Goal: Task Accomplishment & Management: Manage account settings

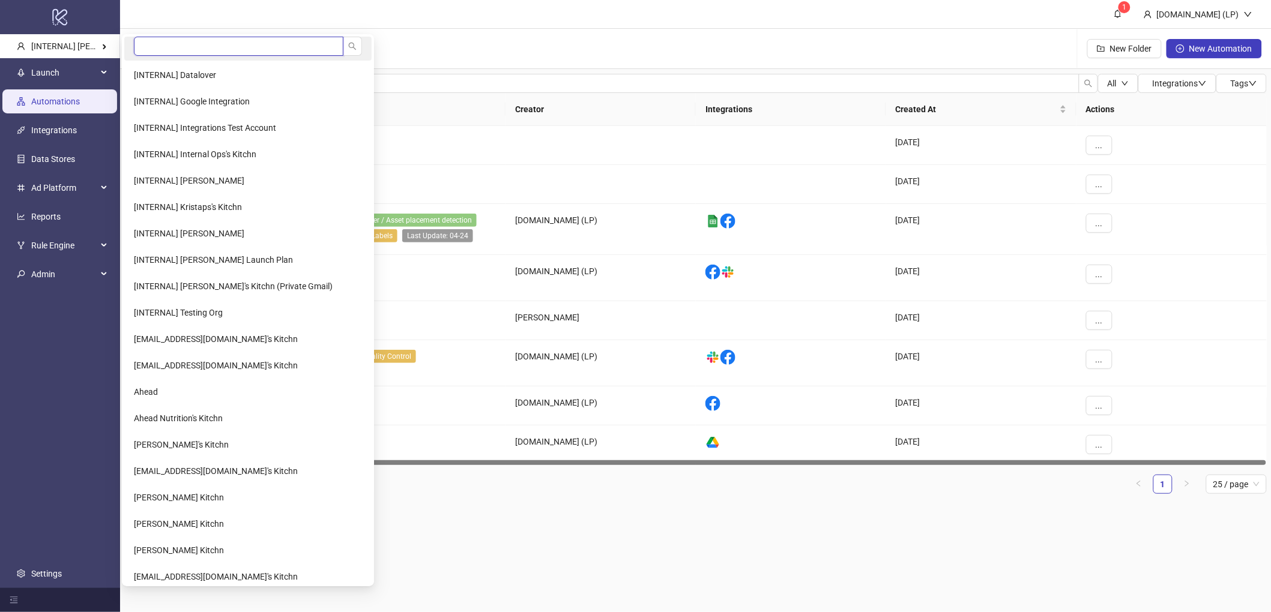
click at [190, 47] on input "search" at bounding box center [239, 46] width 210 height 19
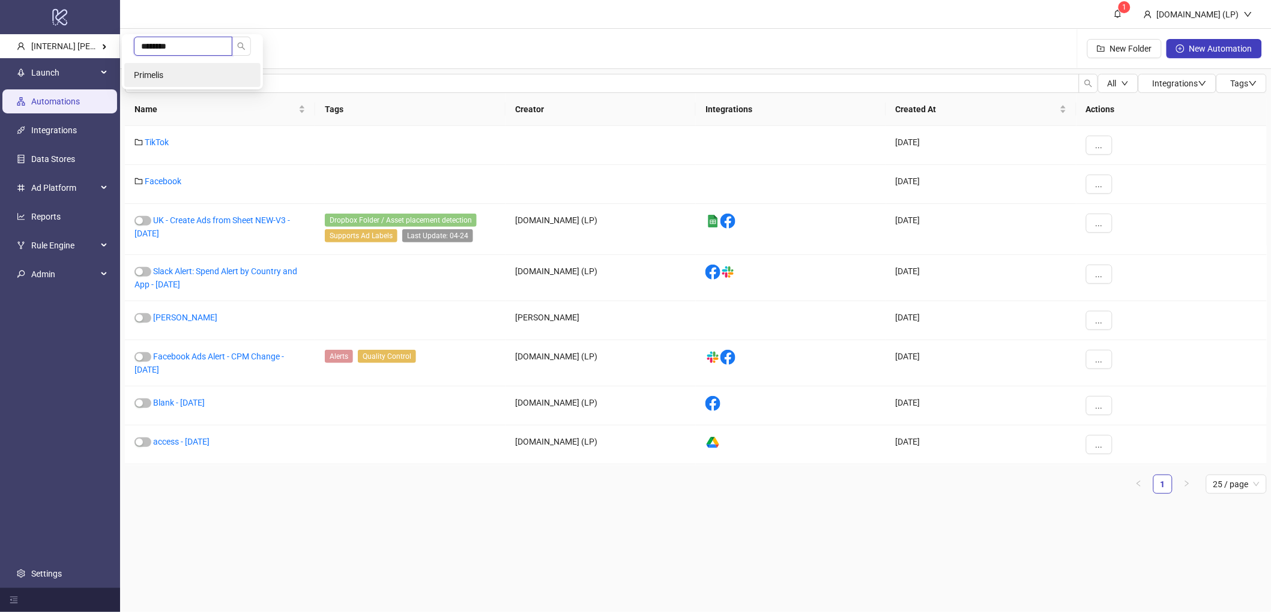
type input "********"
click at [179, 79] on li "Primelis" at bounding box center [192, 75] width 136 height 24
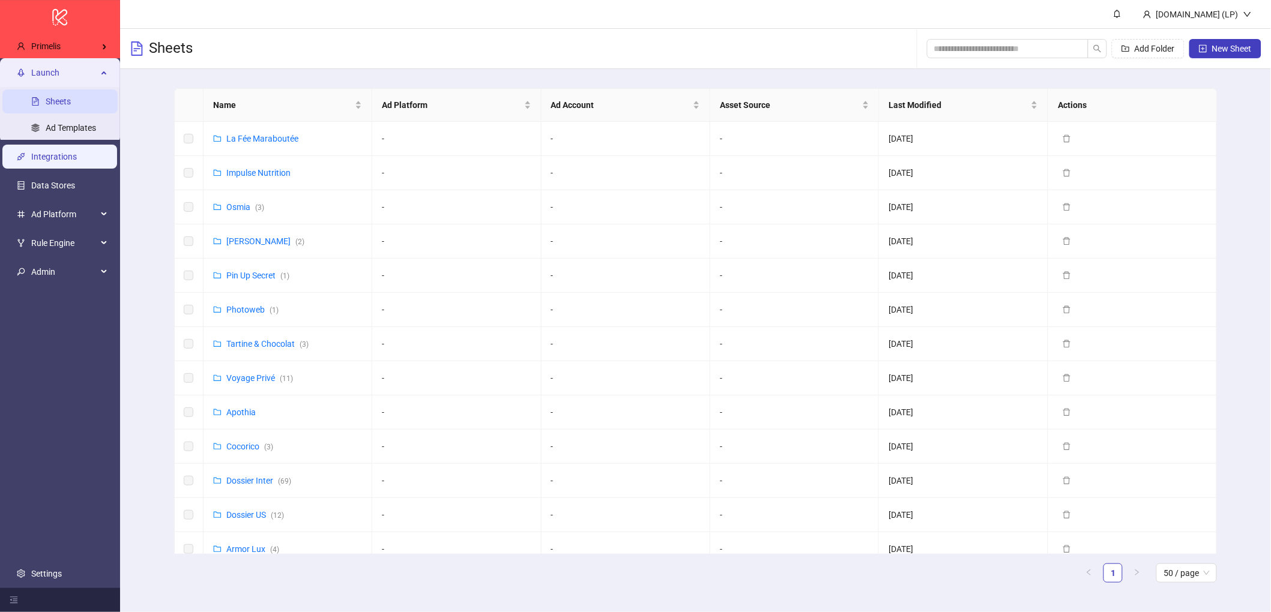
click at [68, 152] on link "Integrations" at bounding box center [54, 157] width 46 height 10
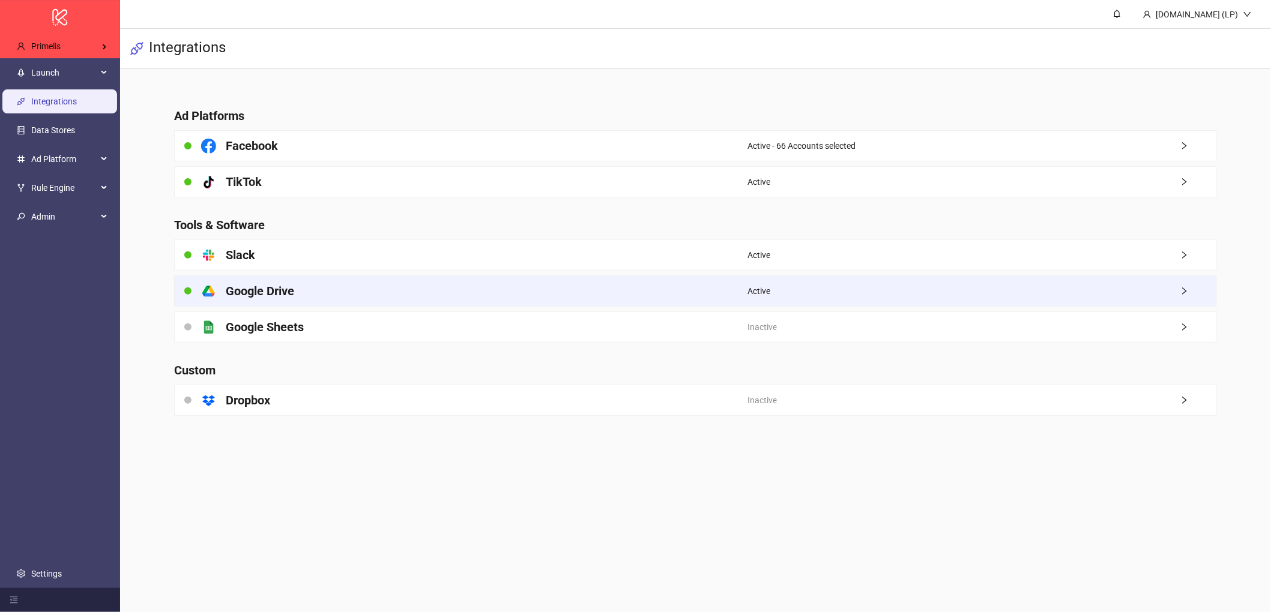
click at [345, 288] on div "platform/google_drive Google Drive" at bounding box center [461, 291] width 573 height 30
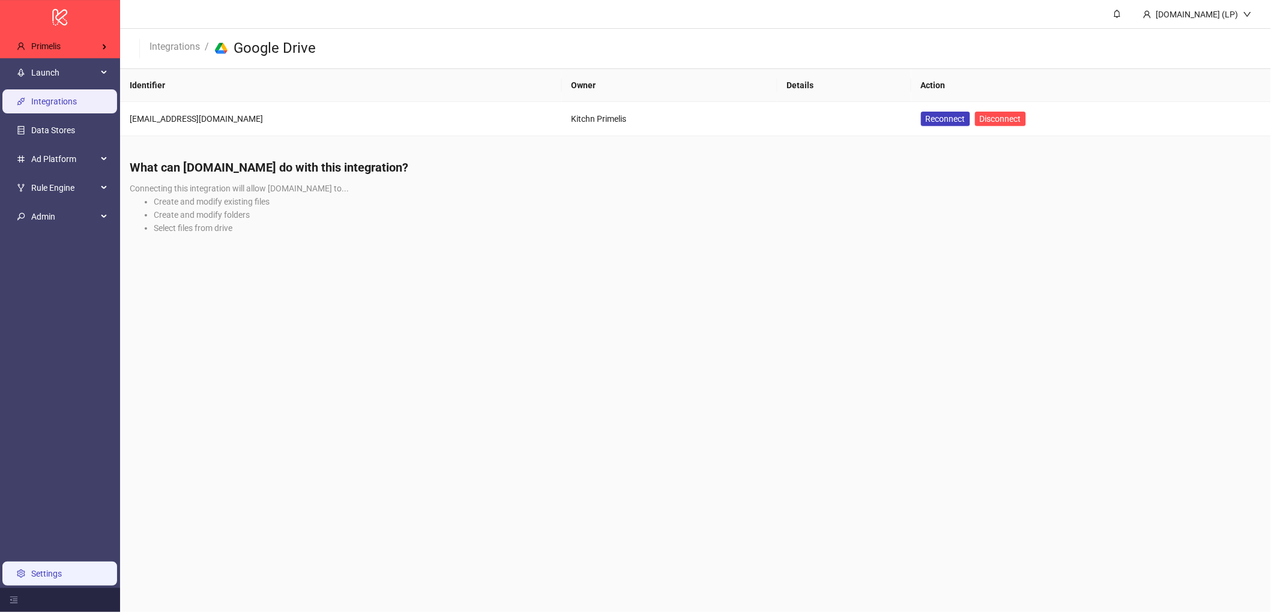
click at [58, 573] on link "Settings" at bounding box center [46, 574] width 31 height 10
